Goal: Check status: Check status

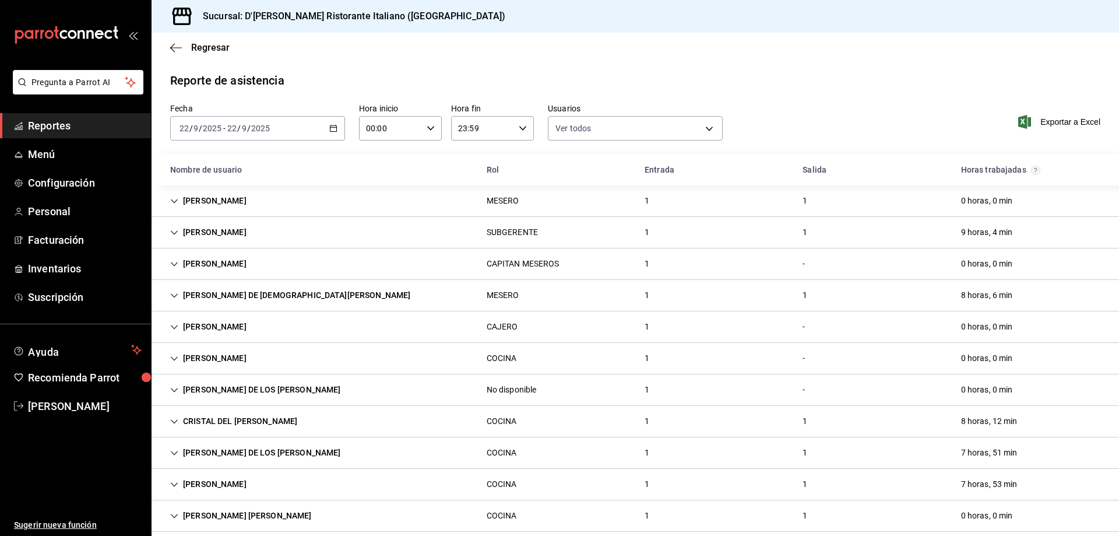
scroll to position [109, 0]
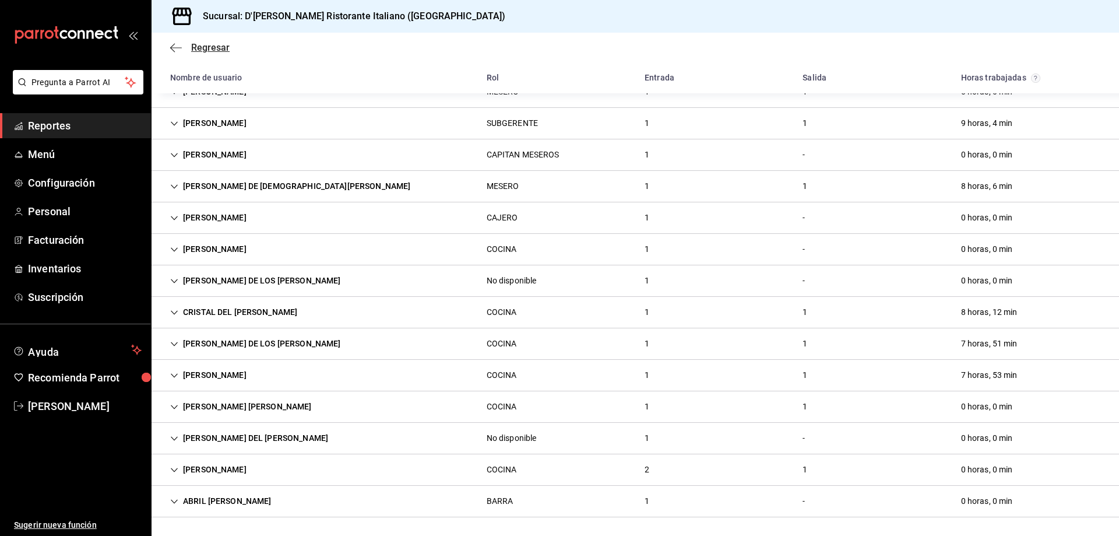
click at [202, 45] on span "Regresar" at bounding box center [210, 47] width 38 height 11
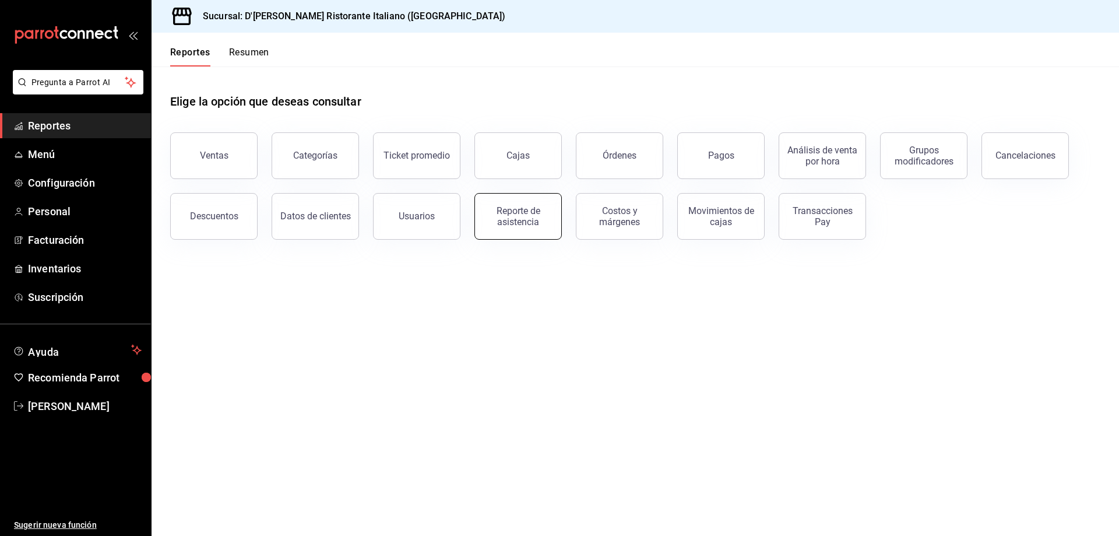
click at [518, 209] on div "Reporte de asistencia" at bounding box center [518, 216] width 72 height 22
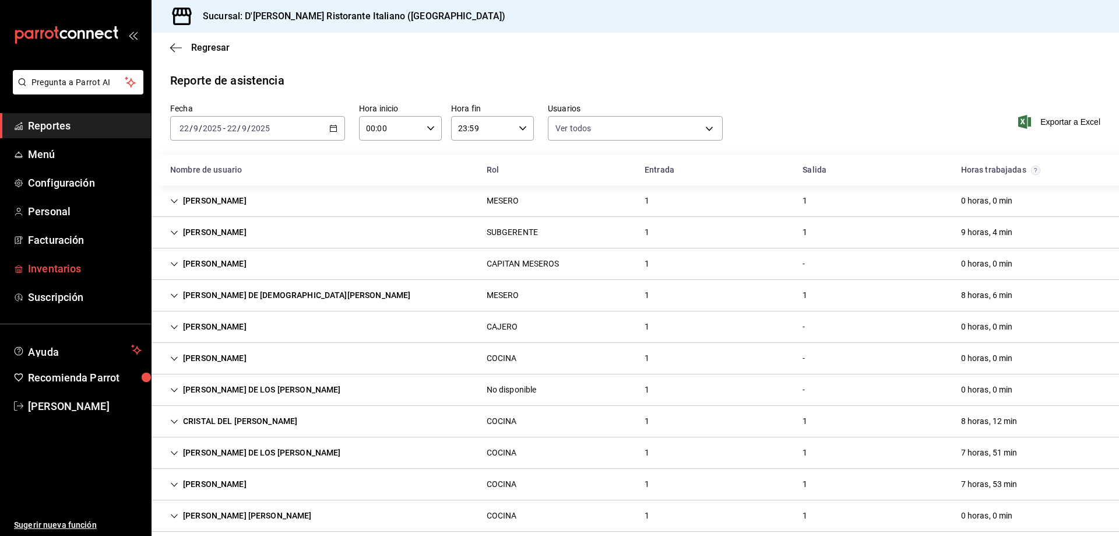
click at [64, 264] on span "Inventarios" at bounding box center [85, 269] width 114 height 16
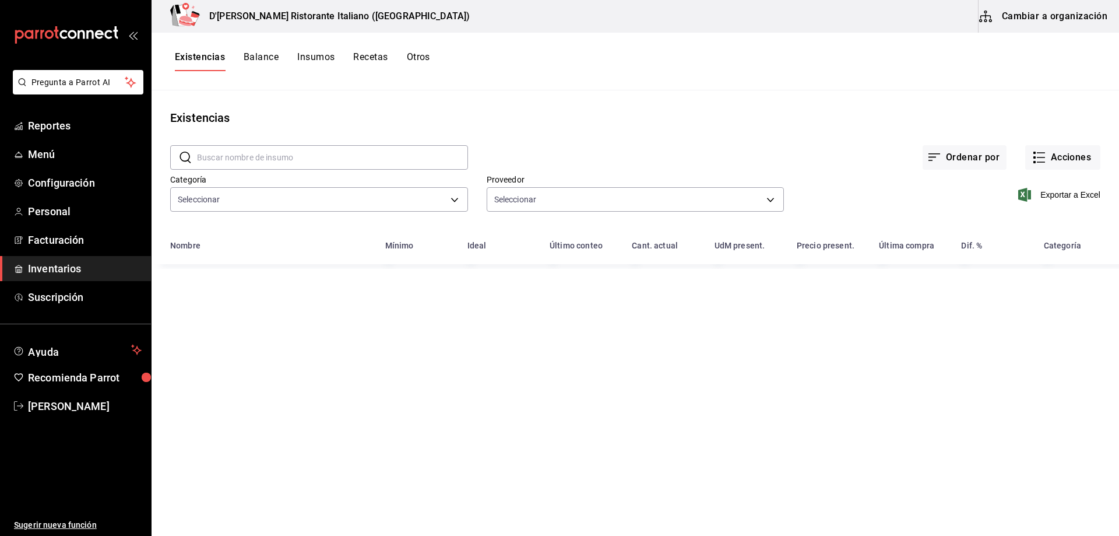
type input "a767d614-044e-4282-96a7-b6725af30640,e73509e5-2594-4467-97f6-0b1d389f9514,b0413…"
type input "b97900d1-c381-441d-adf0-1aa0f58ac97b,76896213-7f1b-4aba-8859-2ee2f5a42c9d,88e29…"
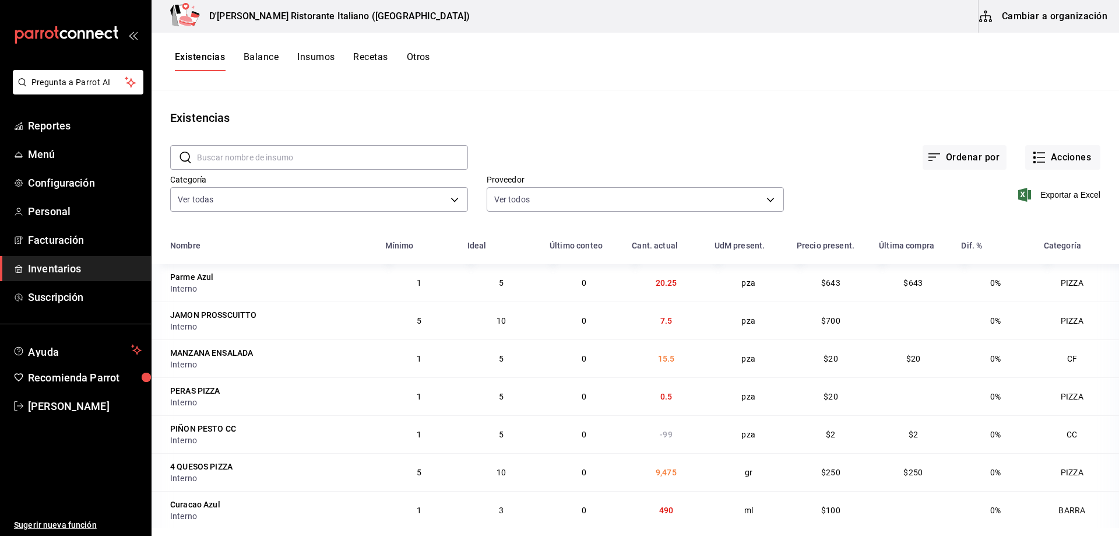
click at [261, 157] on input "text" at bounding box center [332, 157] width 271 height 23
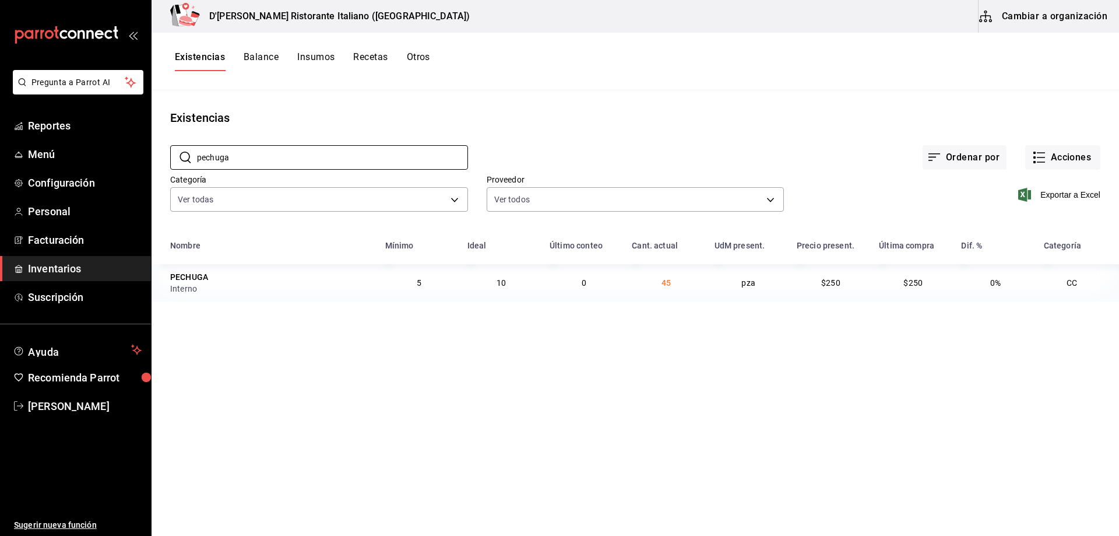
type input "pechuga"
click at [776, 156] on div "Proveedor Ver todos b97900d1-c381-441d-adf0-1aa0f58ac97b,76896213-7f1b-4aba-885…" at bounding box center [626, 185] width 317 height 59
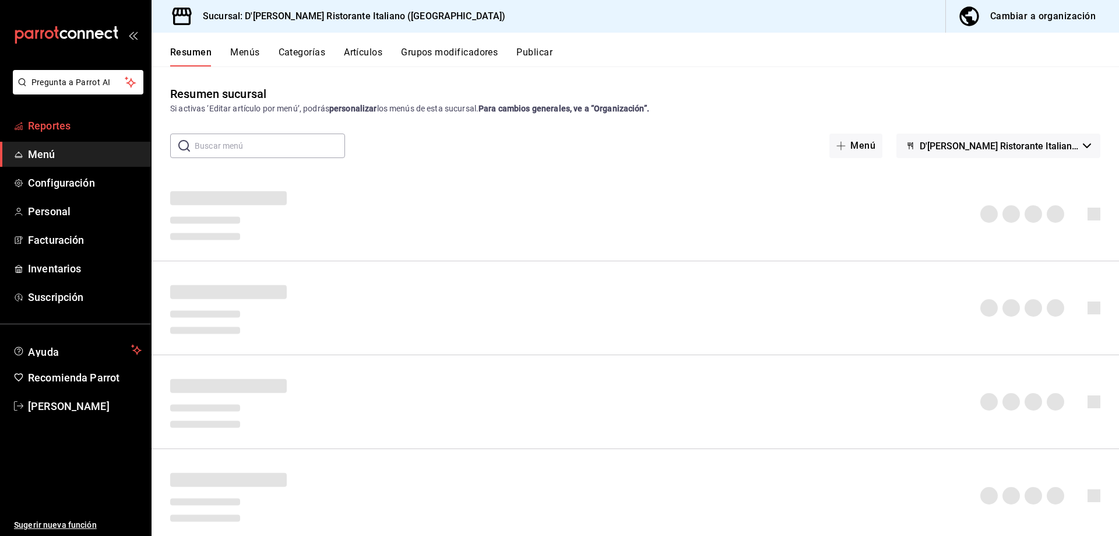
click at [44, 124] on span "Reportes" at bounding box center [85, 126] width 114 height 16
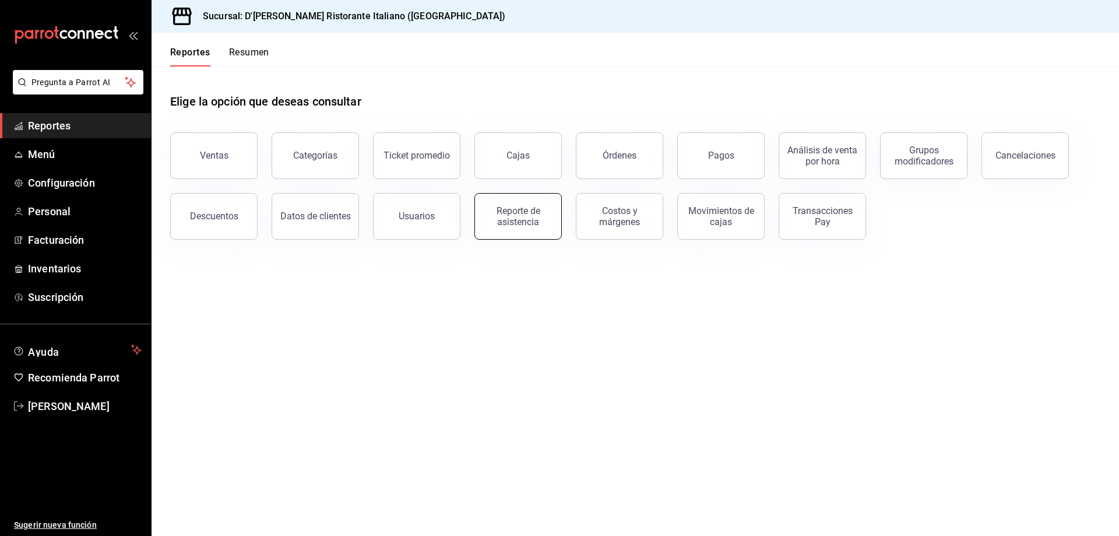
click at [512, 219] on div "Reporte de asistencia" at bounding box center [518, 216] width 72 height 22
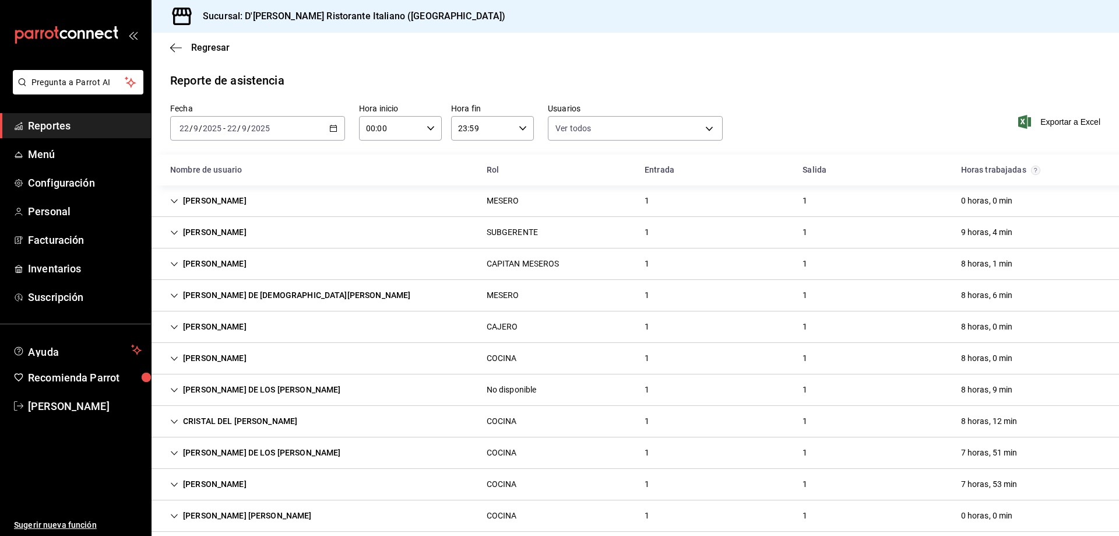
type input "fbaa1dcd-9b1b-42d3-8417-c392ee4ac69c,c847f7ff-4ec8-4711-b402-dbc889304ff0,82cd9…"
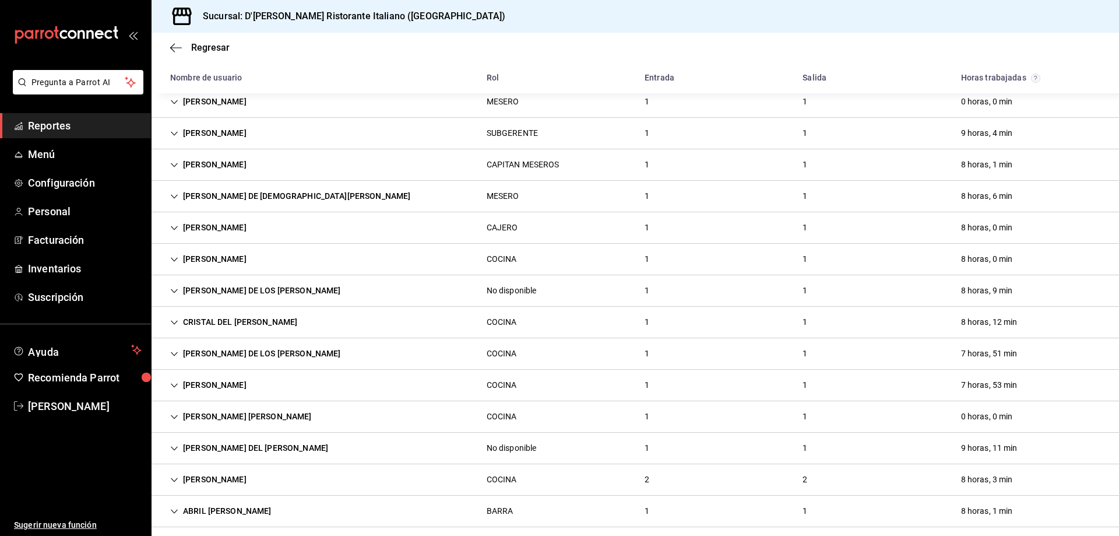
scroll to position [109, 0]
